Goal: Register for event/course

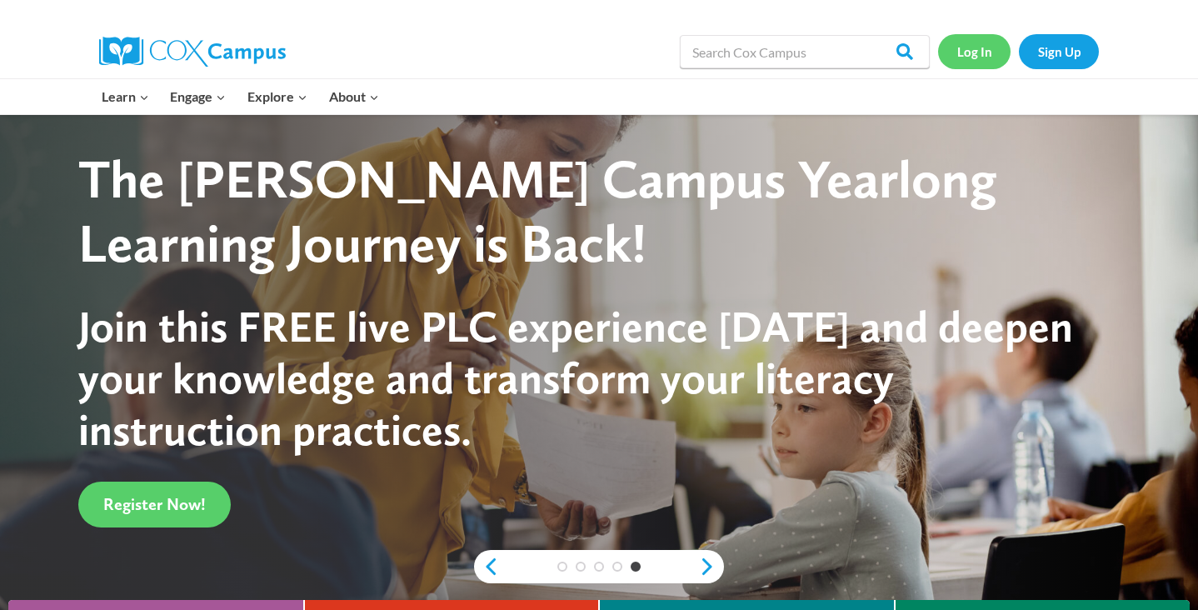
click at [966, 51] on link "Log In" at bounding box center [974, 51] width 72 height 34
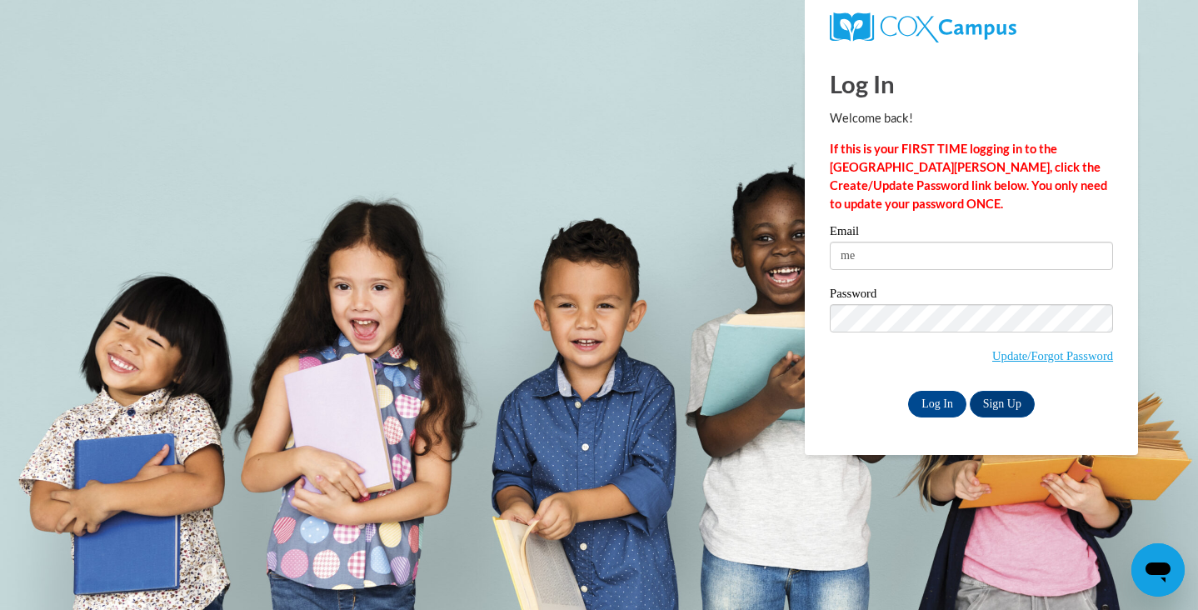
type input "meg.ellis234@gmail.com"
click at [932, 394] on input "Log In" at bounding box center [937, 404] width 58 height 27
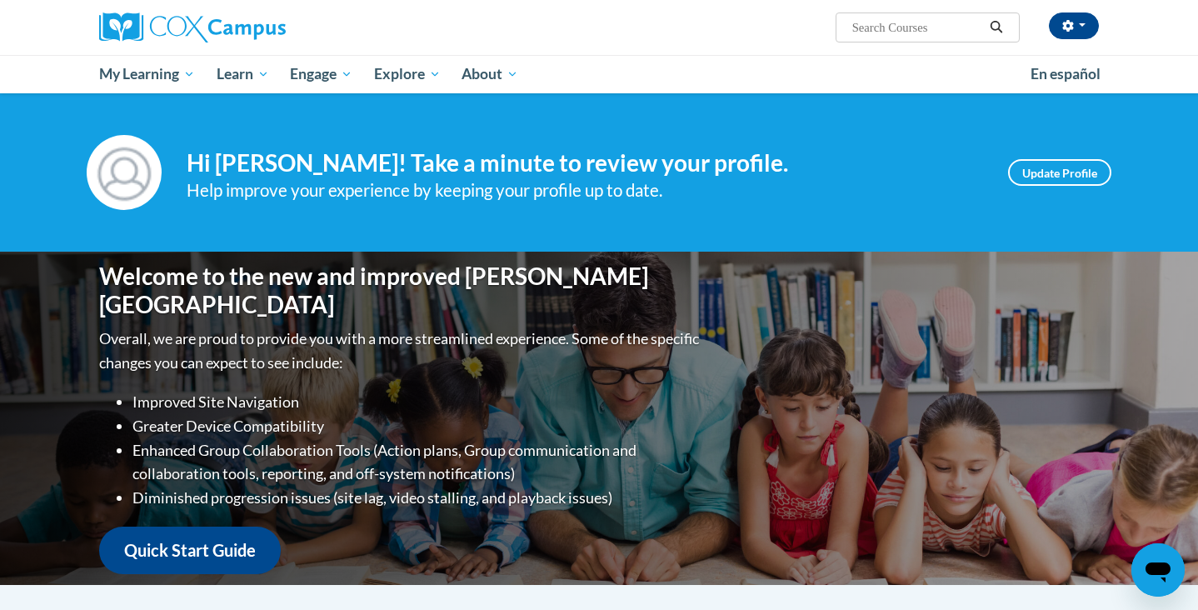
click at [915, 33] on input "Search..." at bounding box center [917, 27] width 133 height 20
type input "talk"
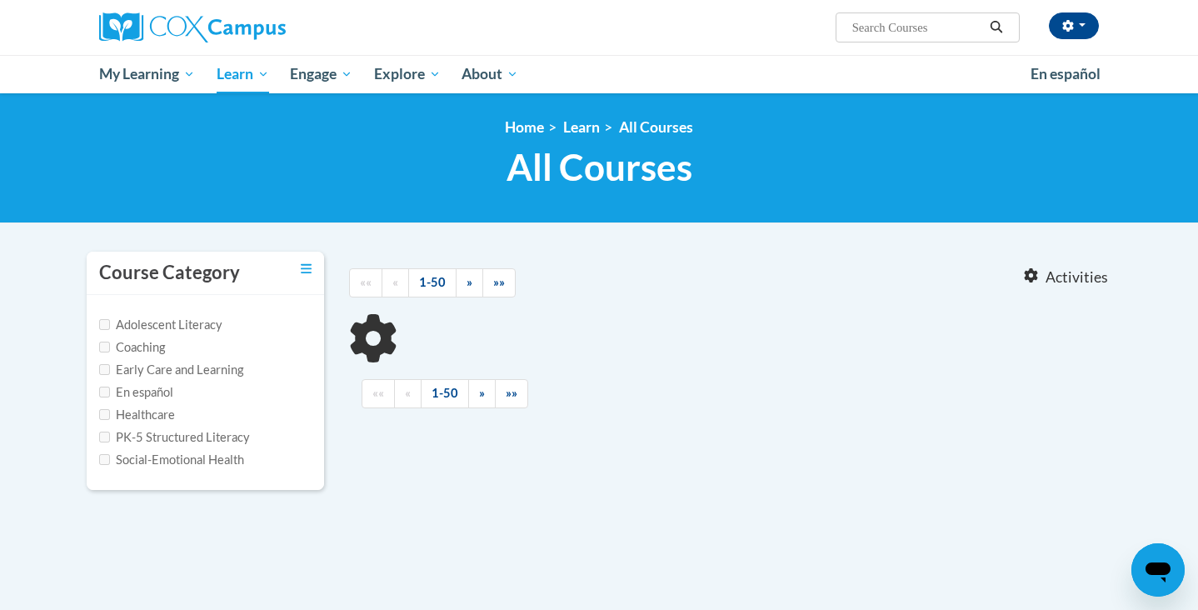
type input "talk"
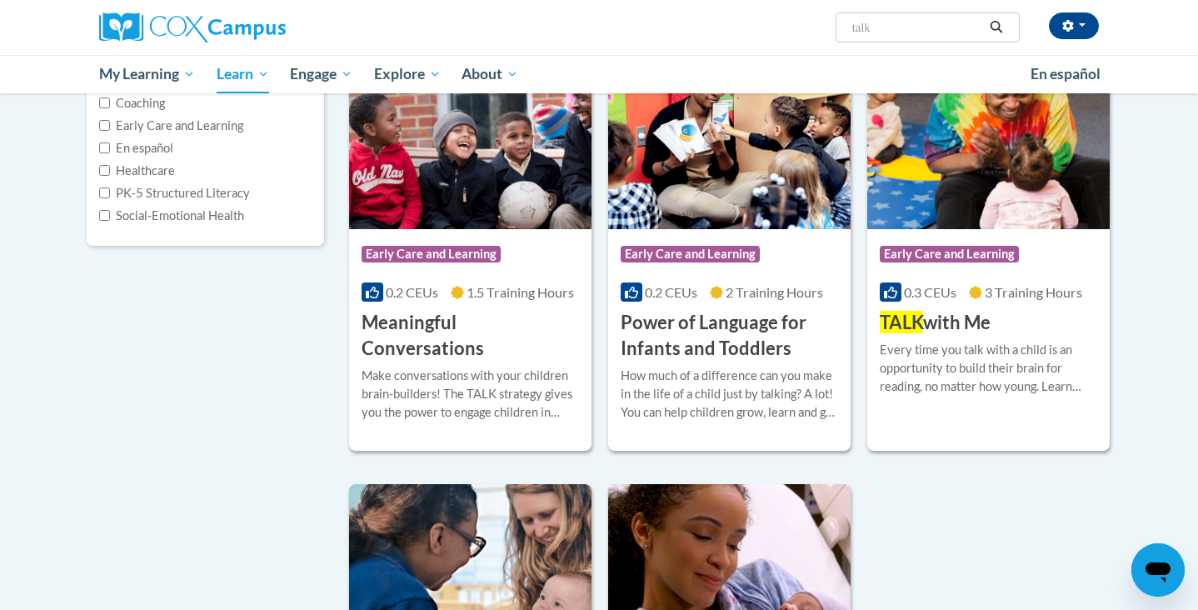
scroll to position [247, 0]
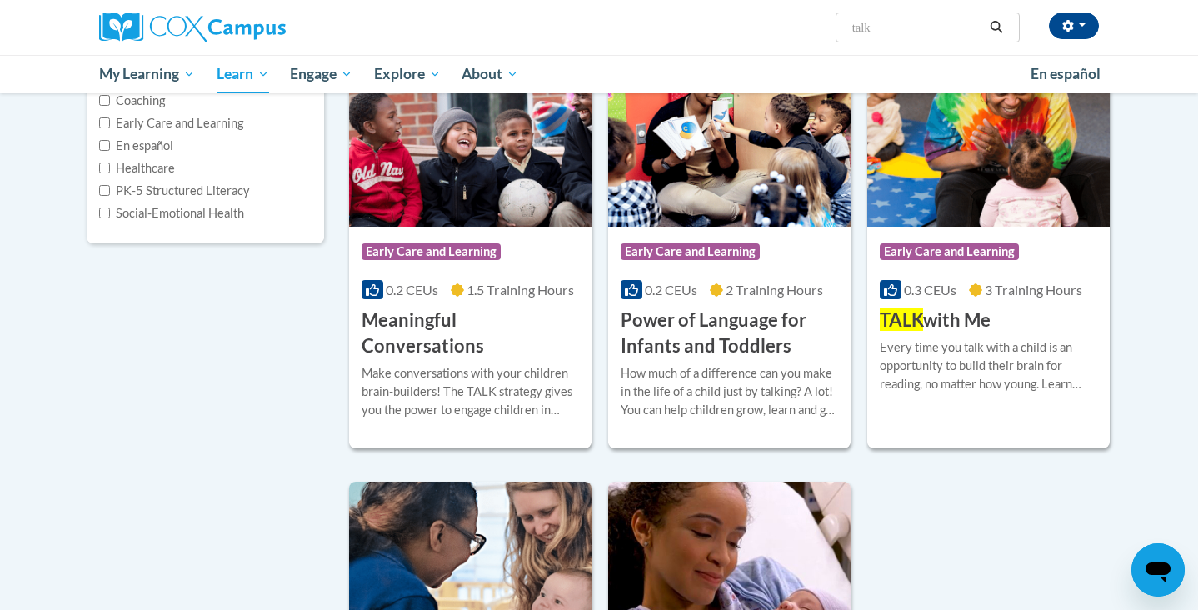
click at [941, 373] on div "Every time you talk with a child is an opportunity to build their brain for rea…" at bounding box center [988, 365] width 217 height 55
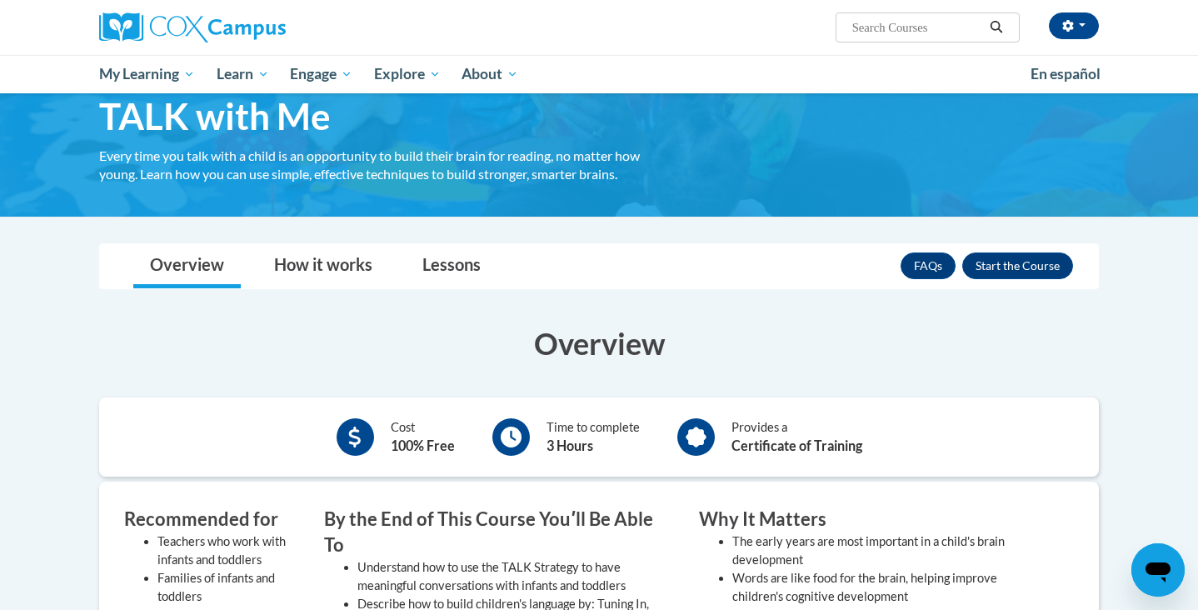
scroll to position [63, 0]
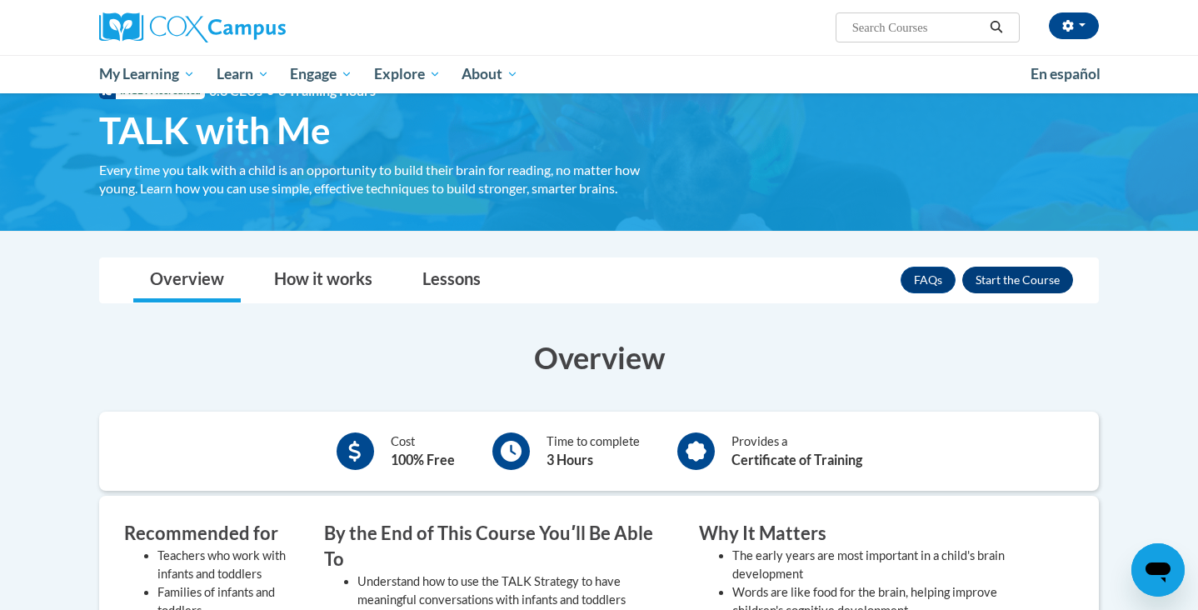
click at [1026, 279] on button "Enroll" at bounding box center [1017, 280] width 111 height 27
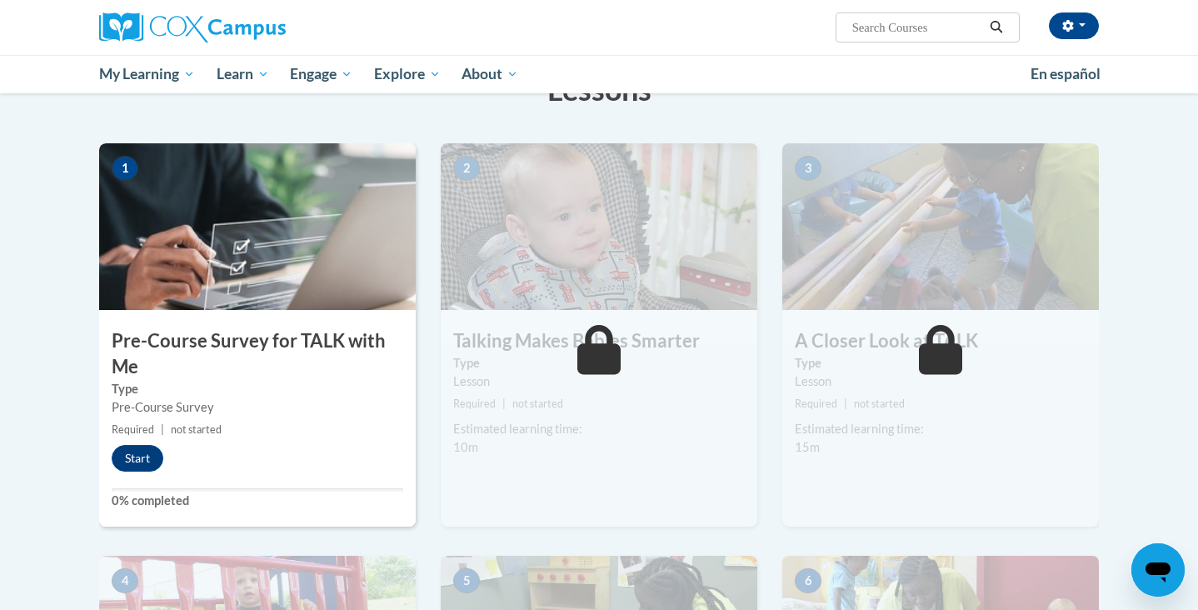
scroll to position [292, 0]
click at [140, 457] on button "Start" at bounding box center [138, 457] width 52 height 27
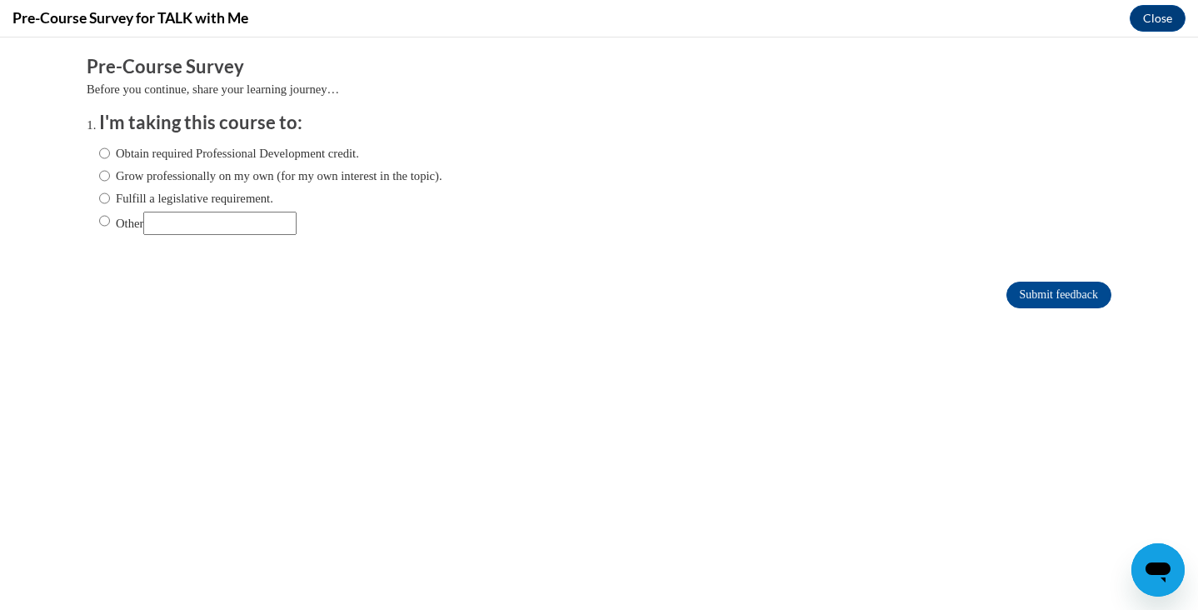
scroll to position [0, 0]
click at [111, 148] on label "Obtain required Professional Development credit." at bounding box center [229, 153] width 260 height 18
click at [110, 148] on input "Obtain required Professional Development credit." at bounding box center [104, 153] width 11 height 18
radio input "true"
click at [1040, 290] on input "Submit feedback" at bounding box center [1058, 295] width 105 height 27
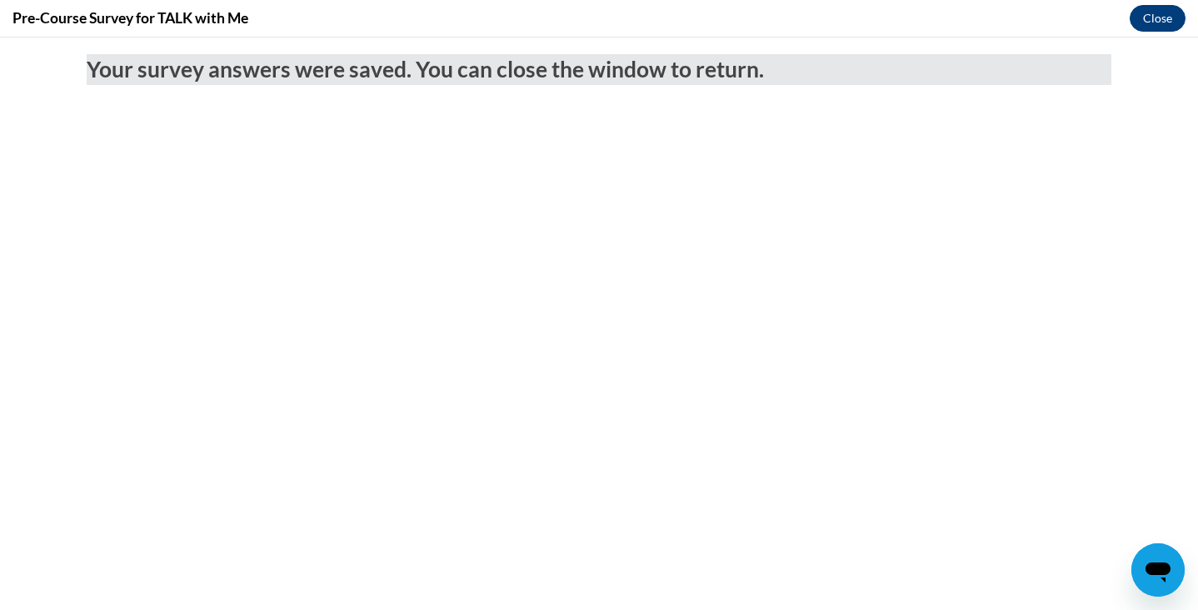
click at [1161, 12] on button "Close" at bounding box center [1158, 18] width 56 height 27
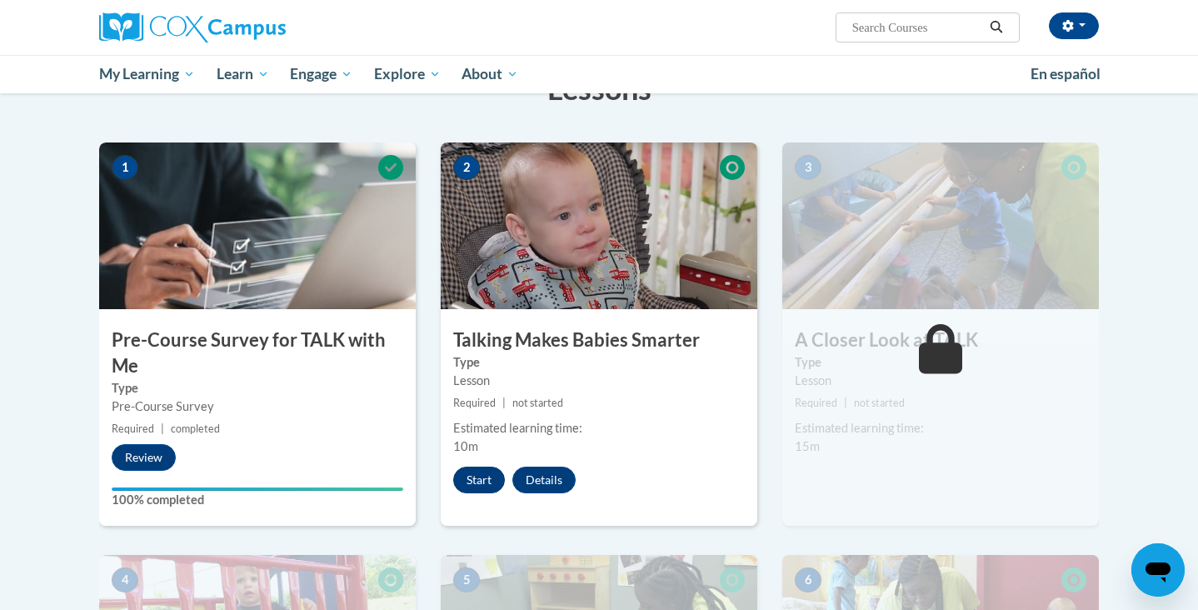
click at [486, 486] on button "Start" at bounding box center [479, 480] width 52 height 27
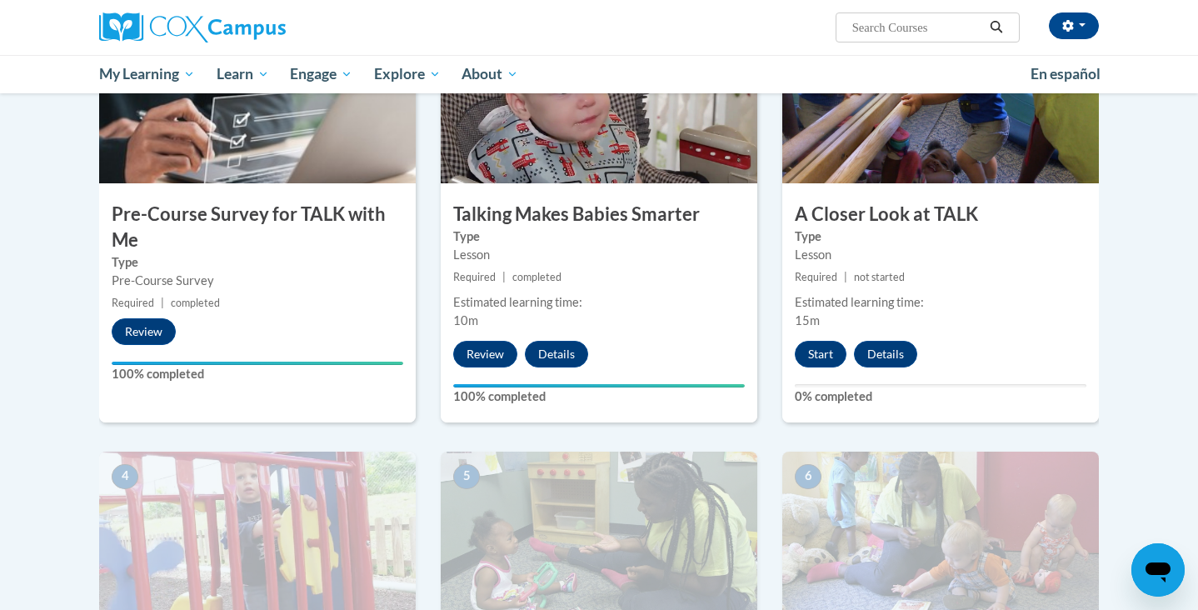
scroll to position [425, 0]
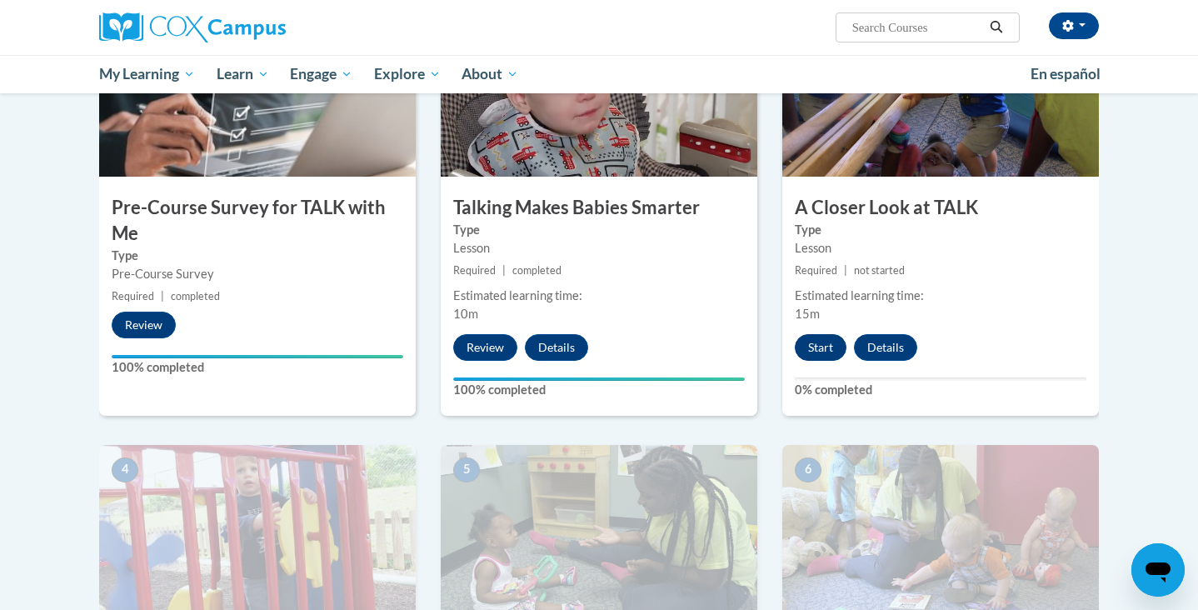
click at [808, 345] on button "Start" at bounding box center [821, 347] width 52 height 27
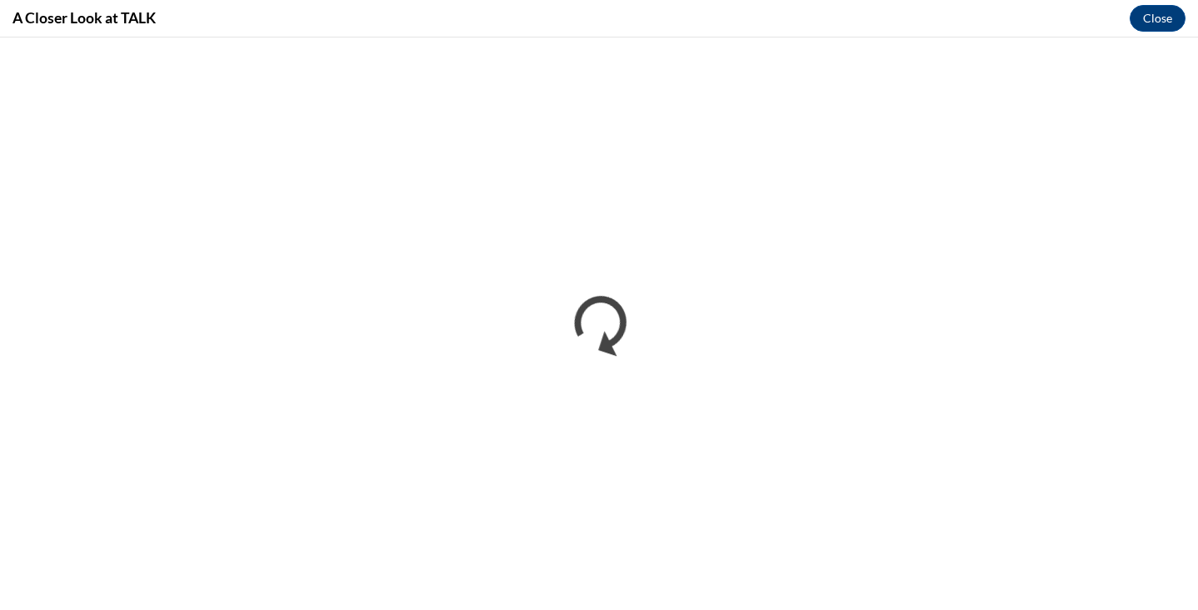
scroll to position [0, 0]
